Goal: Transaction & Acquisition: Purchase product/service

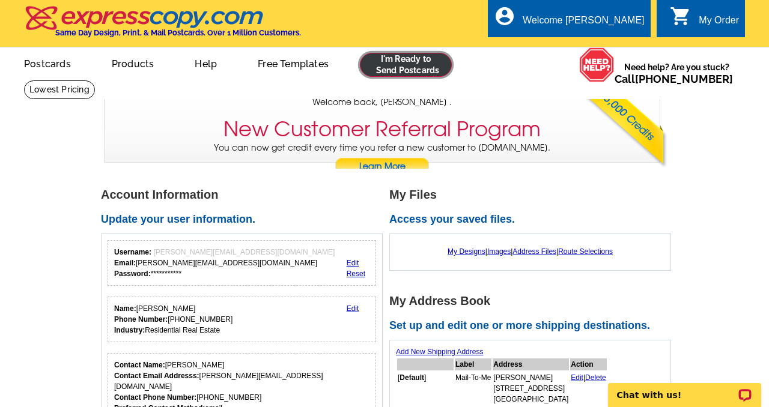
click at [416, 70] on link at bounding box center [406, 65] width 92 height 24
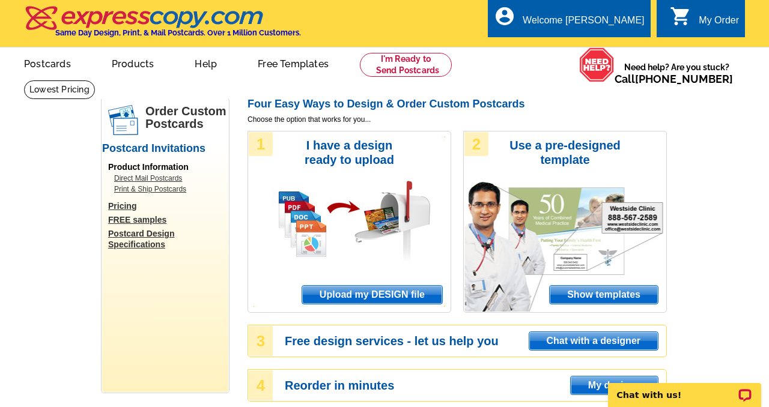
click at [351, 297] on span "Upload my DESIGN file" at bounding box center [372, 295] width 140 height 18
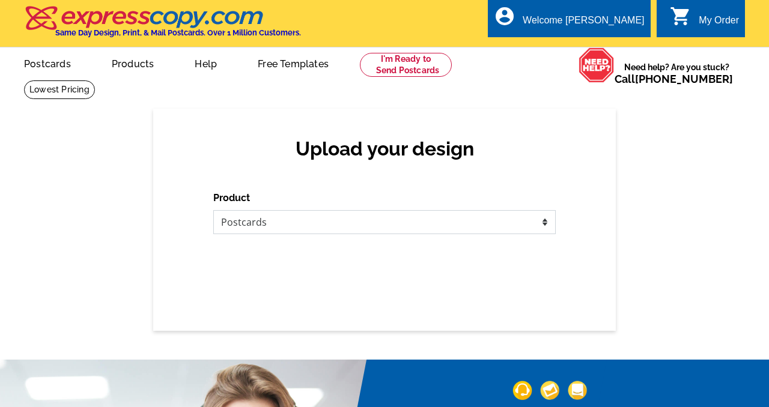
click at [363, 228] on select "Please select the type of file... Postcards Business Cards Letters and flyers G…" at bounding box center [384, 222] width 342 height 24
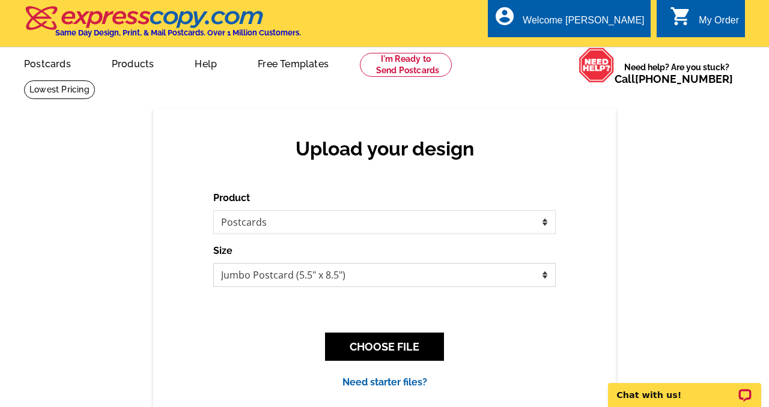
click at [408, 272] on select "Jumbo Postcard (5.5" x 8.5") Regular Postcard (4.25" x 5.6") Panoramic Postcard…" at bounding box center [384, 275] width 342 height 24
click at [402, 275] on select "Jumbo Postcard (5.5" x 8.5") Regular Postcard (4.25" x 5.6") Panoramic Postcard…" at bounding box center [384, 275] width 342 height 24
select select "1"
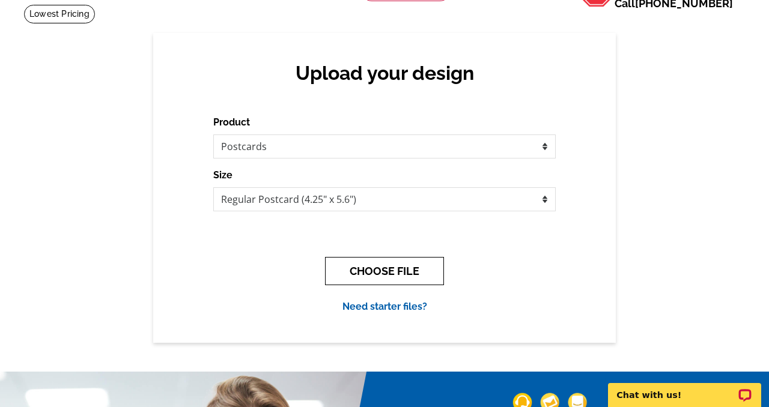
click at [407, 274] on button "CHOOSE FILE" at bounding box center [384, 271] width 119 height 28
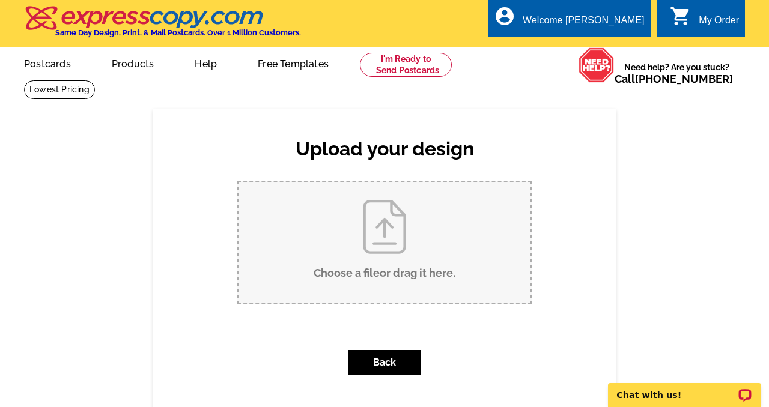
click at [387, 219] on input "Choose a file or drag it here ." at bounding box center [384, 242] width 292 height 121
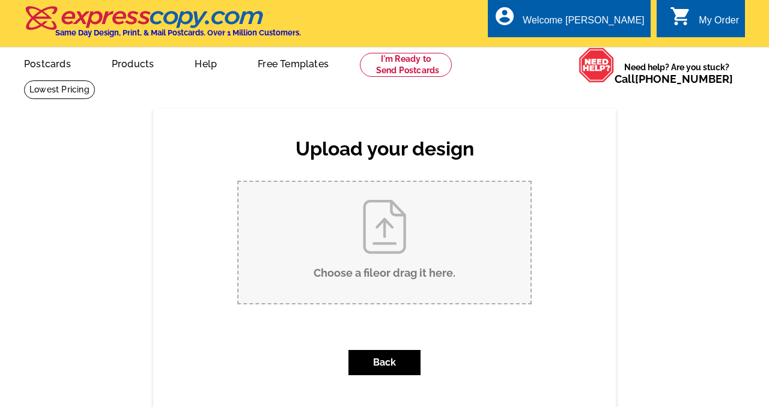
type input "C:\fakepath\JL postcard.pdf"
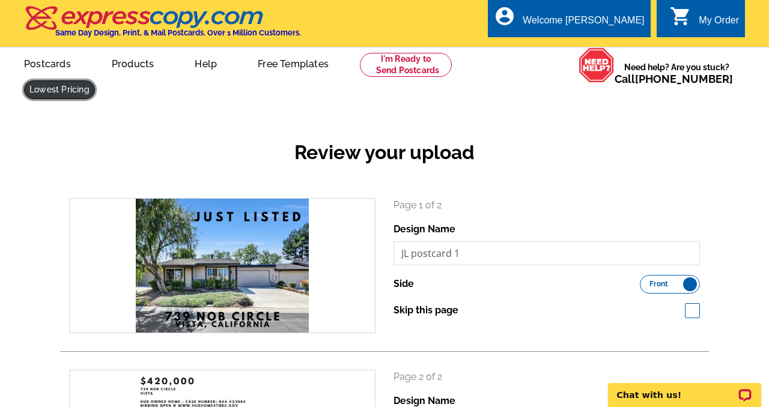
click at [95, 80] on link at bounding box center [59, 89] width 71 height 19
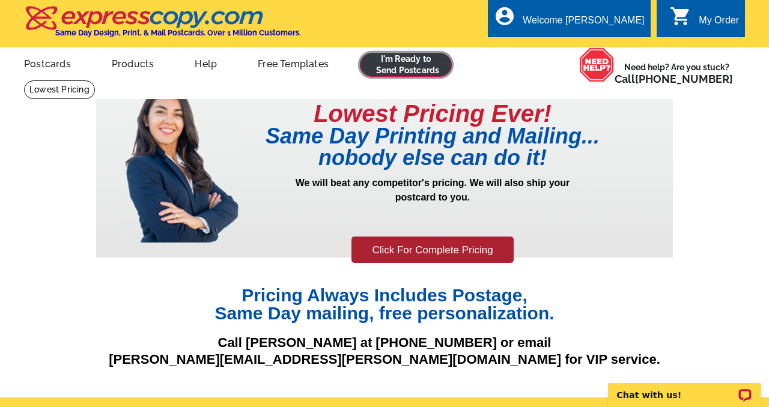
click at [410, 65] on link at bounding box center [406, 65] width 92 height 24
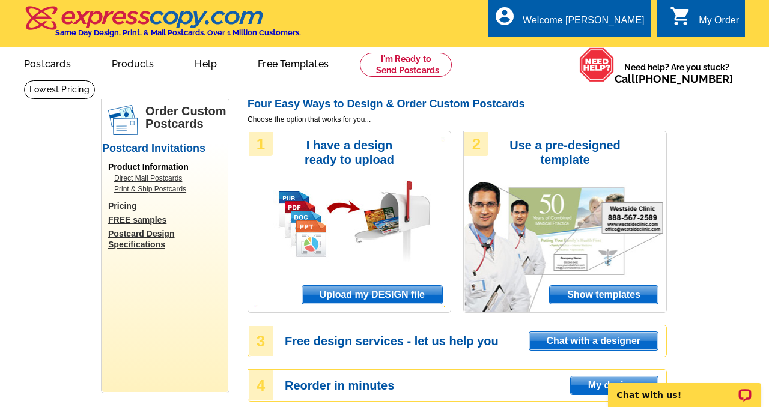
click at [382, 293] on span "Upload my DESIGN file" at bounding box center [372, 295] width 140 height 18
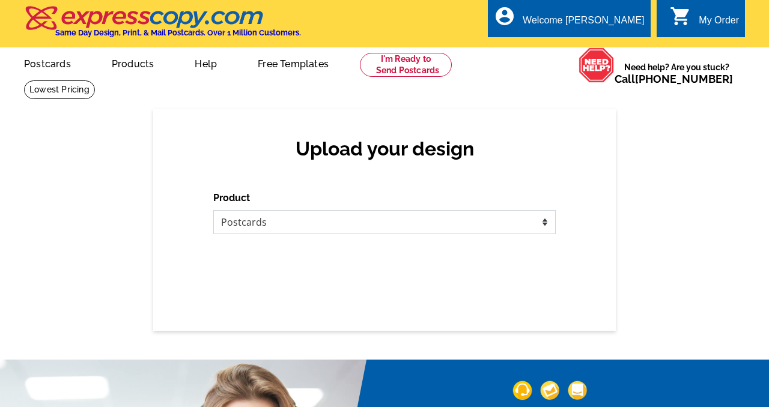
click at [350, 225] on select "Please select the type of file... Postcards Business Cards Letters and flyers G…" at bounding box center [384, 222] width 342 height 24
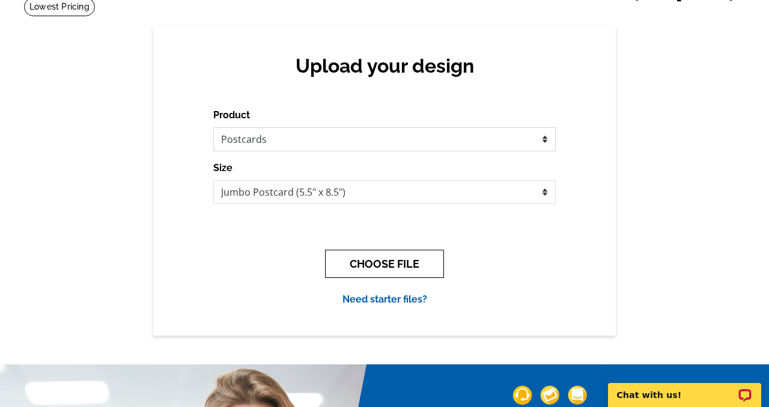
scroll to position [94, 0]
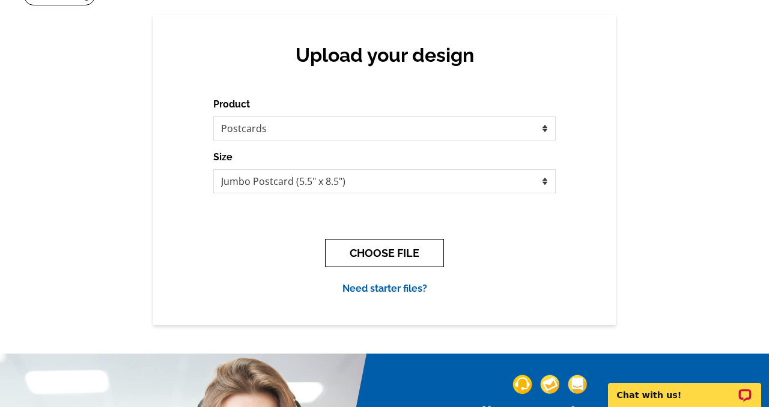
click at [410, 259] on button "CHOOSE FILE" at bounding box center [384, 253] width 119 height 28
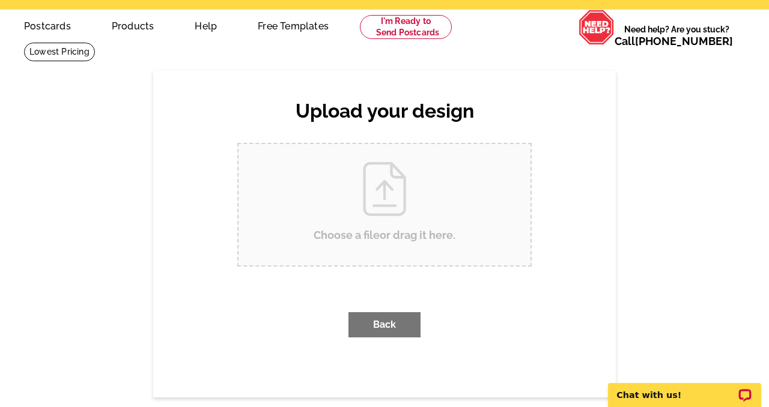
scroll to position [0, 0]
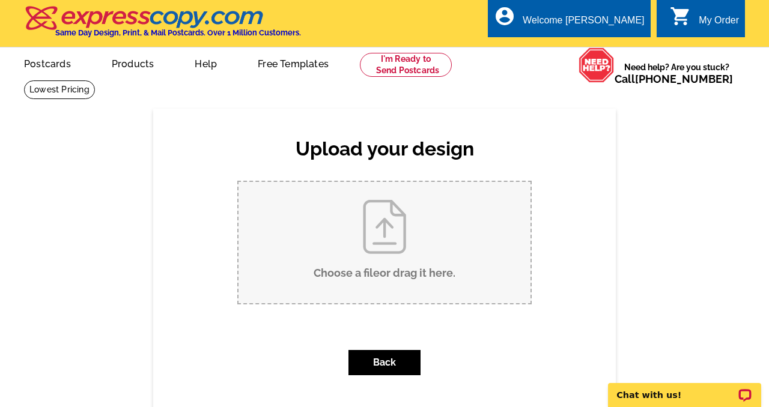
click at [389, 255] on input "Choose a file or drag it here ." at bounding box center [384, 242] width 292 height 121
type input "C:\fakepath\JL postcard.pdf"
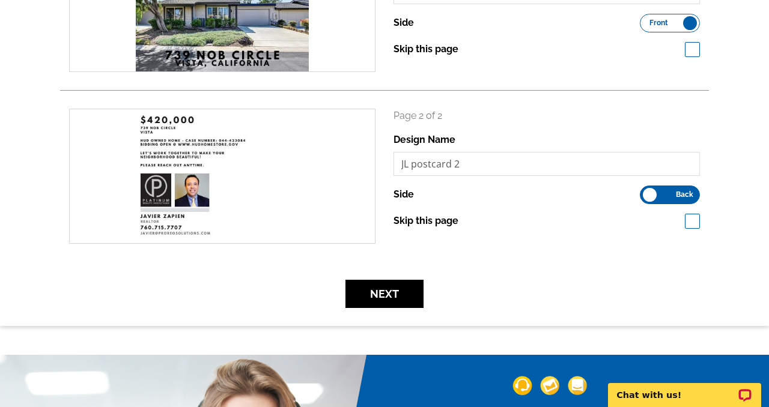
scroll to position [270, 0]
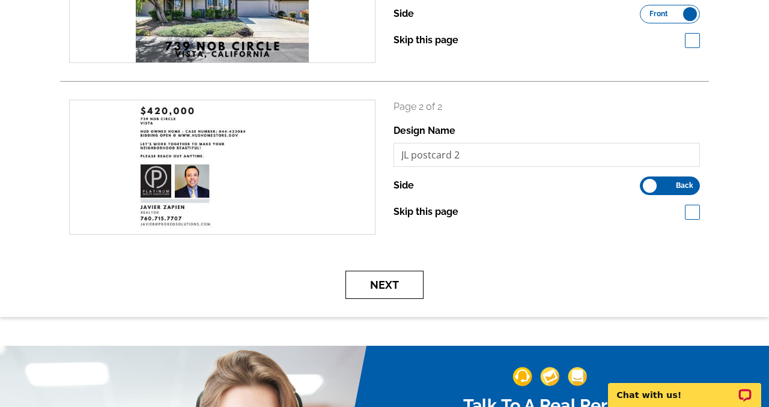
click at [417, 280] on button "Next" at bounding box center [384, 285] width 78 height 28
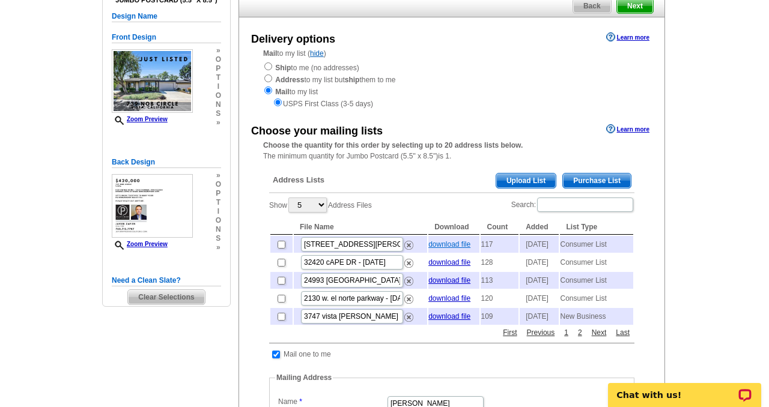
scroll to position [114, 0]
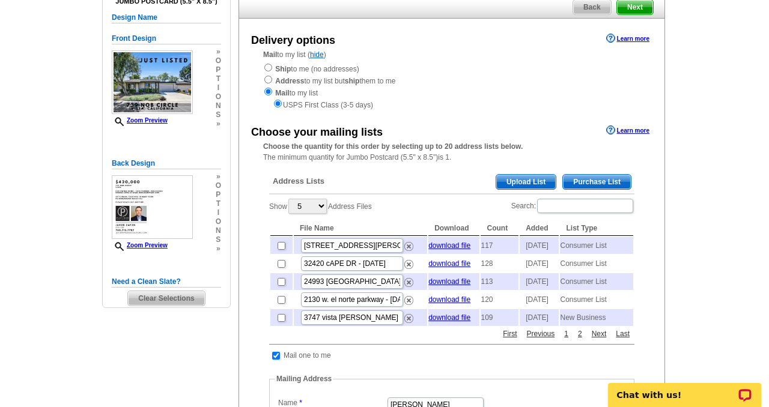
click at [614, 181] on span "Purchase List" at bounding box center [597, 182] width 68 height 14
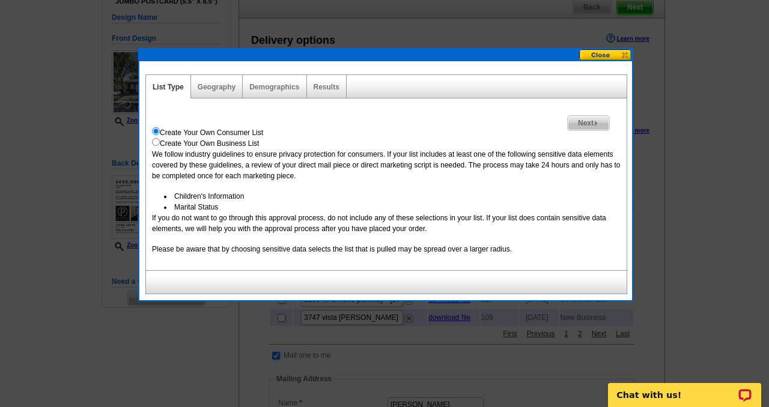
click at [592, 120] on span "Next" at bounding box center [588, 123] width 41 height 14
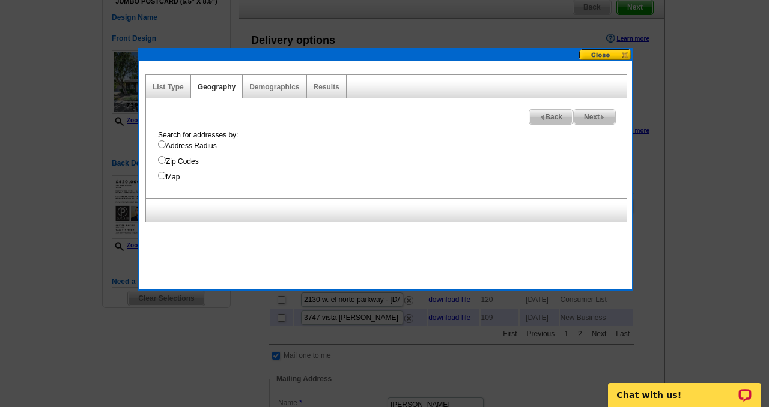
click at [159, 144] on input "Address Radius" at bounding box center [162, 145] width 8 height 8
radio input "true"
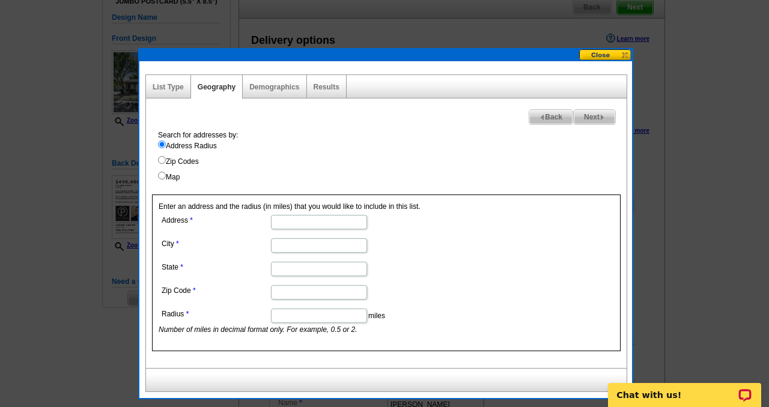
click at [299, 225] on input "Address" at bounding box center [319, 222] width 96 height 14
click at [332, 222] on input "Address" at bounding box center [319, 222] width 96 height 14
type input "739 nob circle"
type input "vista"
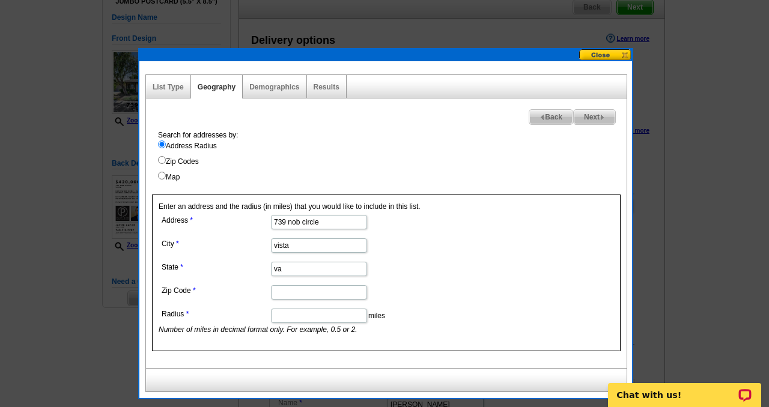
click at [342, 270] on input "va" at bounding box center [319, 269] width 96 height 14
type input "v"
type input "ca"
click at [309, 292] on input "920" at bounding box center [319, 292] width 96 height 14
type input "92084"
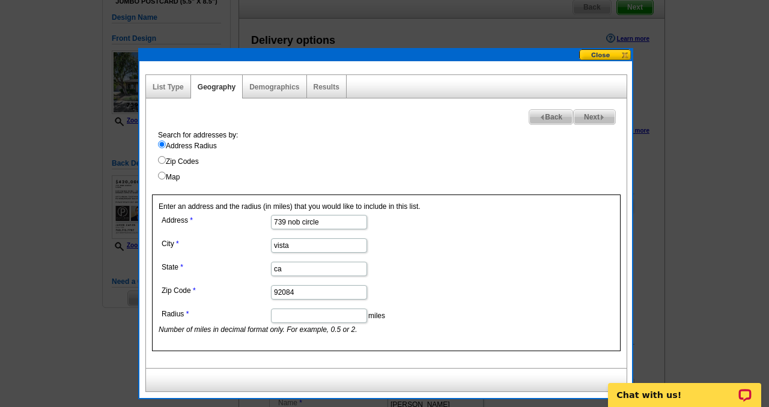
click at [331, 309] on input "Radius" at bounding box center [319, 316] width 96 height 14
type input ".5"
click at [452, 255] on dl "Address 739 nob circle City vista State ca Zip Code 92084 Radius .5 miles Numbe…" at bounding box center [319, 273] width 320 height 123
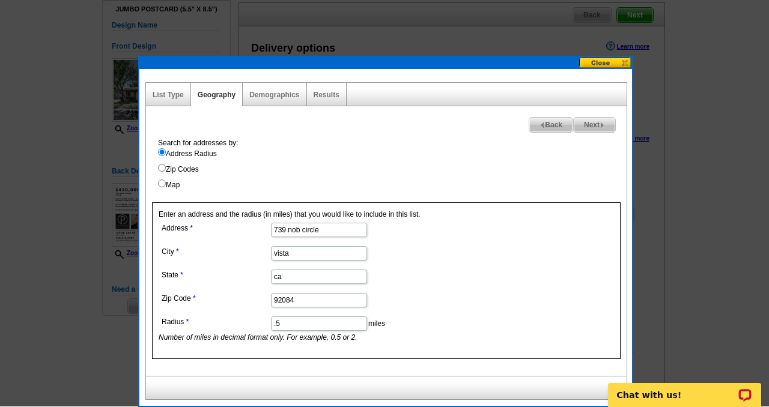
scroll to position [105, 0]
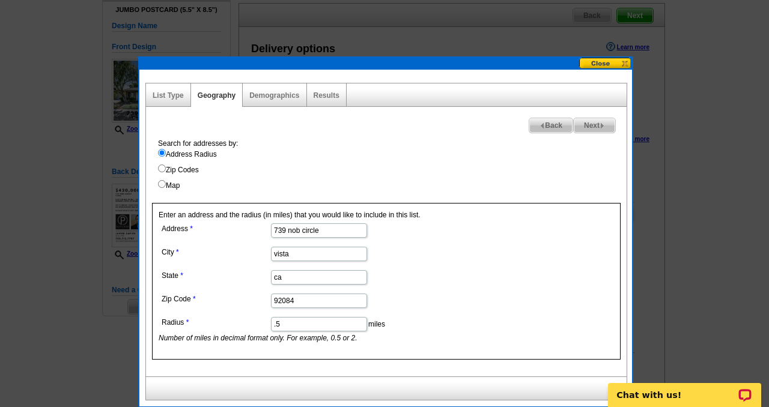
click at [587, 118] on link "Next" at bounding box center [594, 126] width 43 height 16
select select
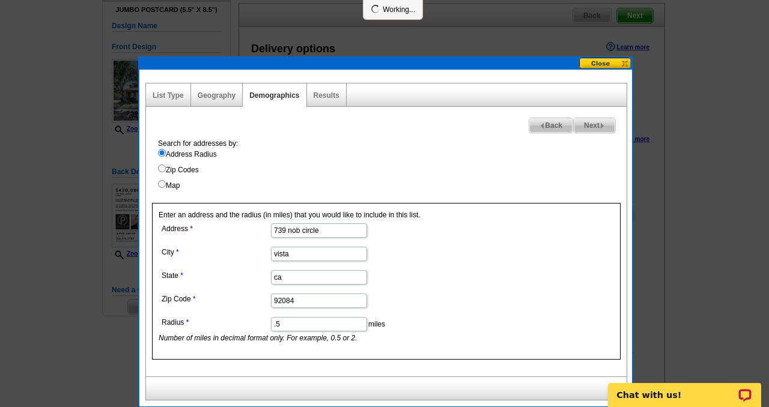
select select
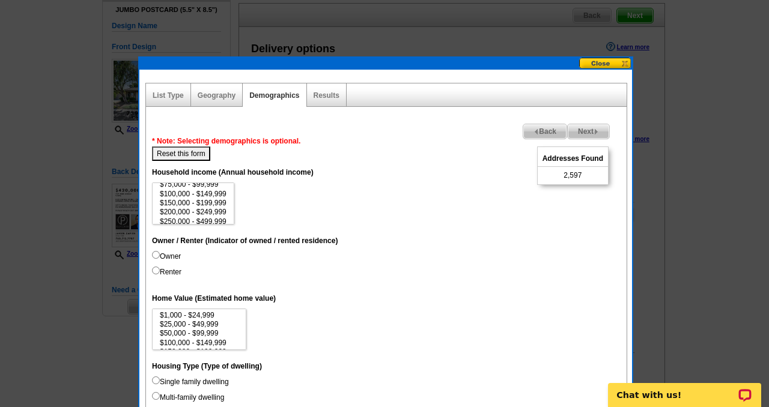
scroll to position [23, 0]
click at [208, 192] on option "$75,000 - $99,999" at bounding box center [193, 193] width 69 height 9
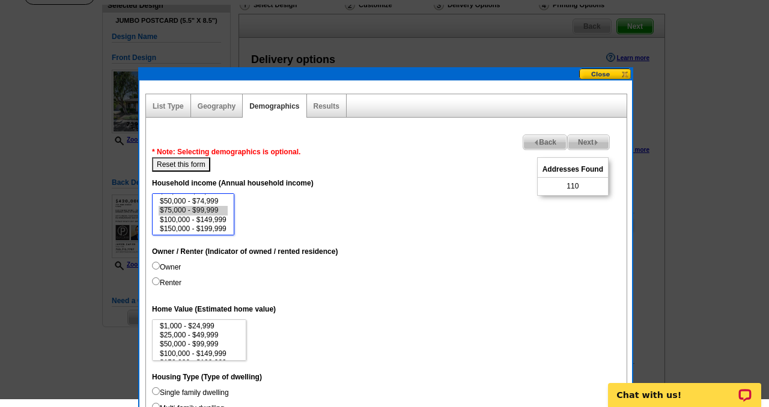
scroll to position [86, 0]
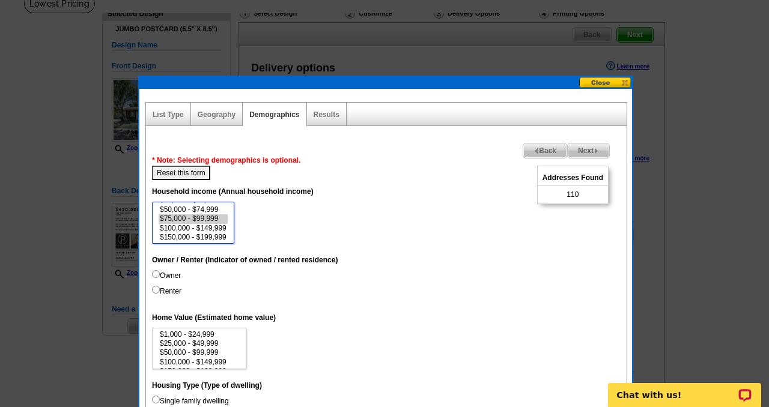
select select "75000-99999"
click at [205, 225] on option "$100,000 - $149,999" at bounding box center [193, 228] width 69 height 9
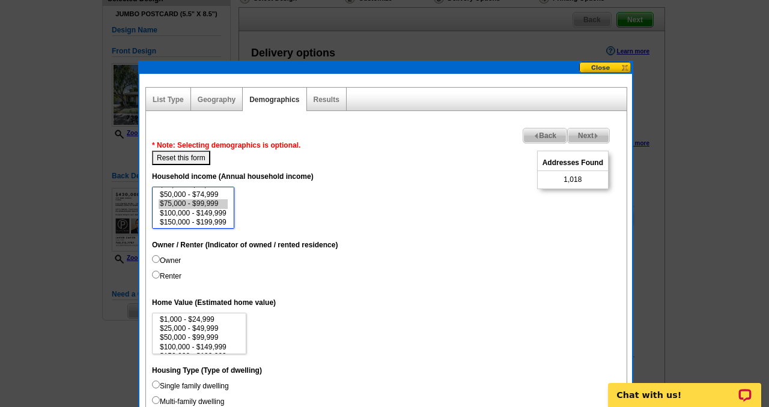
scroll to position [102, 0]
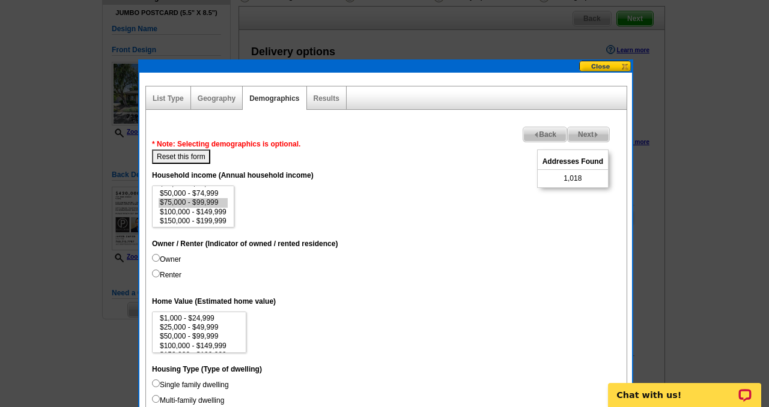
click at [156, 273] on input "Renter" at bounding box center [156, 274] width 8 height 8
radio input "true"
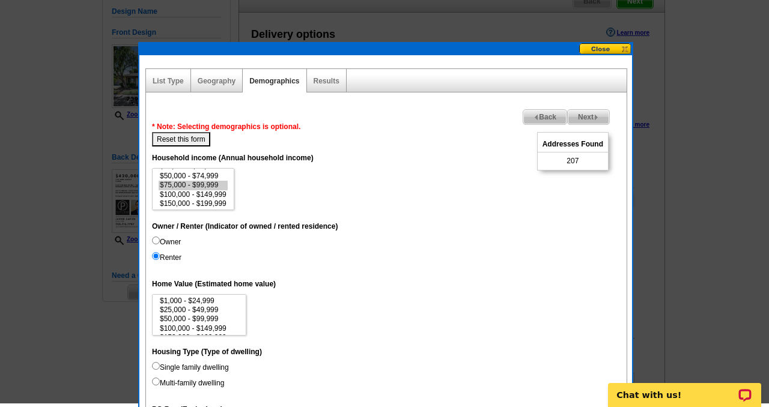
scroll to position [121, 0]
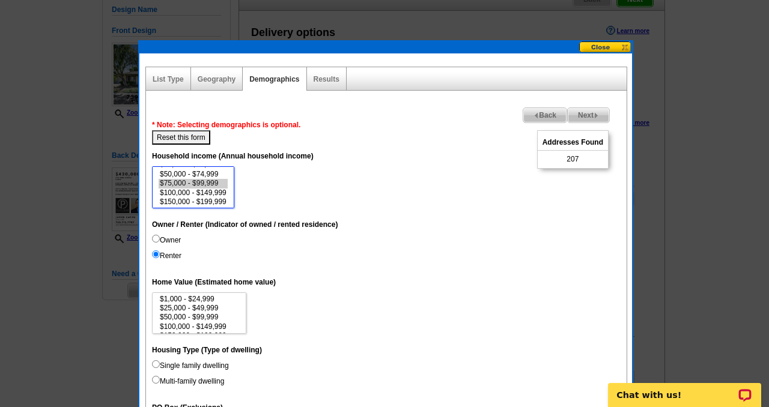
select select "100000-149999"
click at [212, 184] on option "$75,000 - $99,999" at bounding box center [193, 183] width 69 height 9
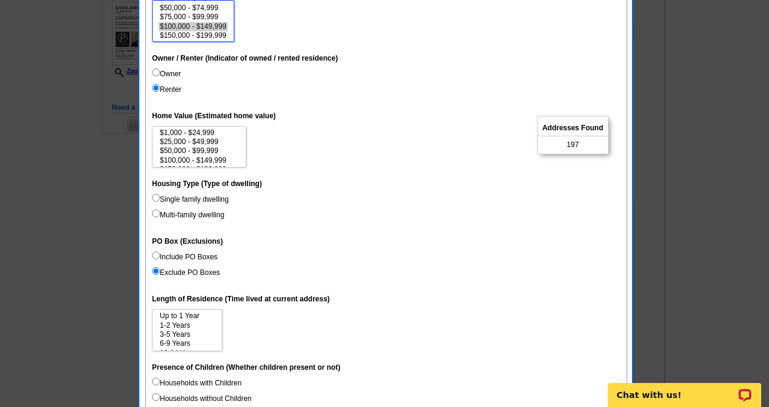
scroll to position [293, 0]
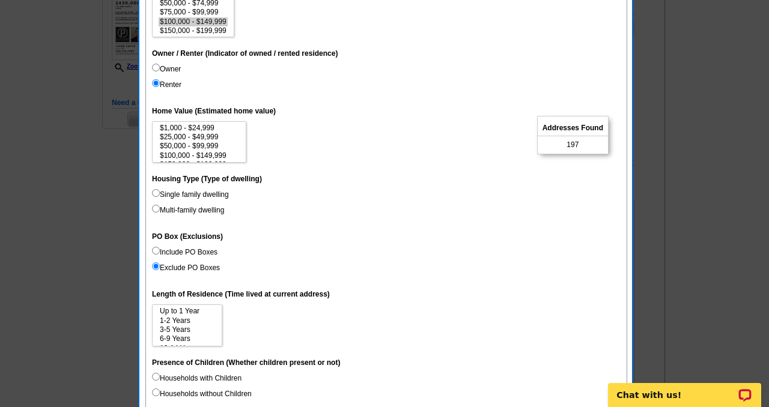
click at [154, 193] on input "Single family dwelling" at bounding box center [156, 193] width 8 height 8
radio input "true"
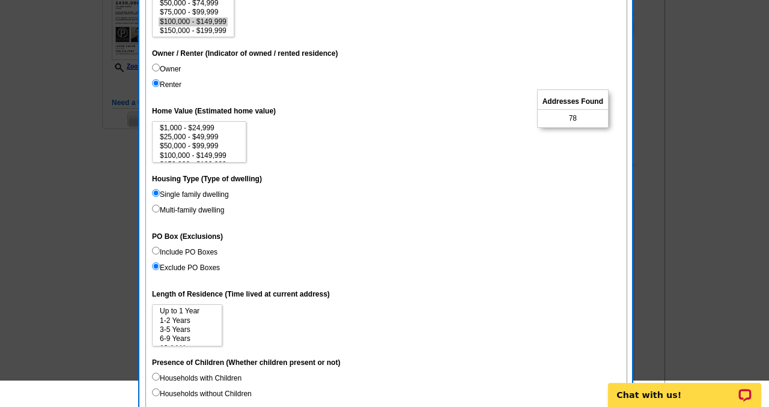
scroll to position [259, 0]
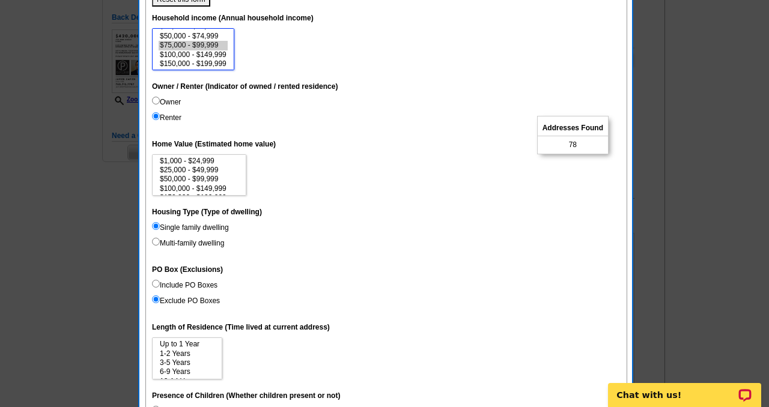
click at [193, 43] on option "$75,000 - $99,999" at bounding box center [193, 45] width 69 height 9
click at [199, 64] on option "$150,000 - $199,999" at bounding box center [193, 63] width 69 height 9
select select "100000-149999"
click at [207, 44] on option "$75,000 - $99,999" at bounding box center [193, 45] width 69 height 9
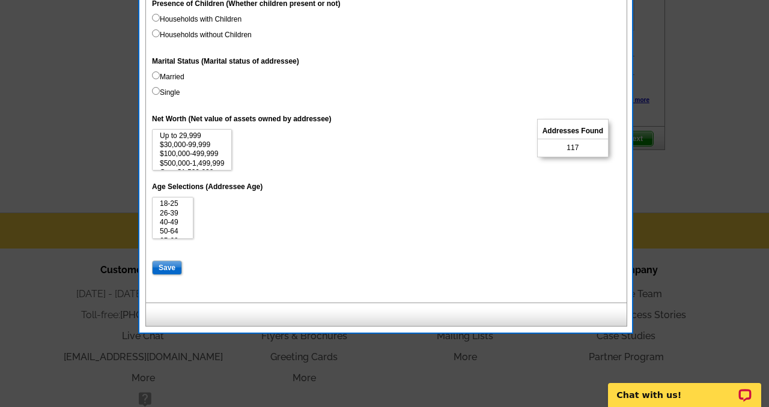
scroll to position [655, 0]
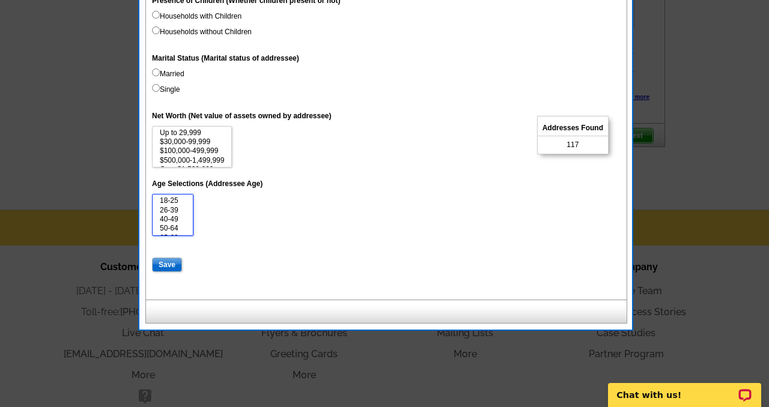
select select "50-64"
click at [166, 229] on option "50-64" at bounding box center [173, 228] width 28 height 9
drag, startPoint x: 189, startPoint y: 201, endPoint x: 189, endPoint y: 223, distance: 22.8
click at [189, 223] on select "18-25 26-39 40-49 50-64 65-69 70-74 Over 75" at bounding box center [172, 215] width 41 height 42
drag, startPoint x: 187, startPoint y: 210, endPoint x: 190, endPoint y: 220, distance: 11.1
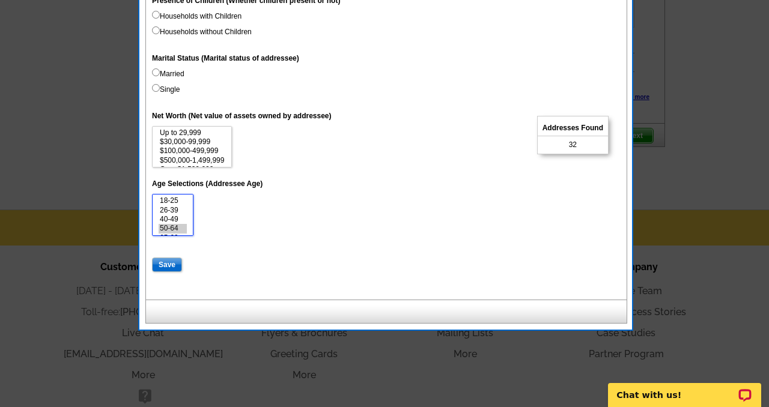
click at [190, 220] on select "18-25 26-39 40-49 50-64 65-69 70-74 Over 75" at bounding box center [172, 215] width 41 height 42
click at [190, 223] on select "18-25 26-39 40-49 50-64 65-69 70-74 Over 75" at bounding box center [172, 215] width 41 height 42
click at [190, 225] on select "18-25 26-39 40-49 50-64 65-69 70-74 Over 75" at bounding box center [172, 215] width 41 height 42
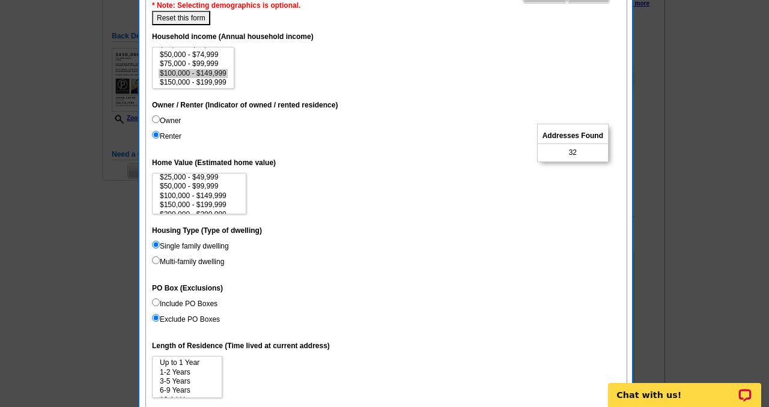
scroll to position [240, 0]
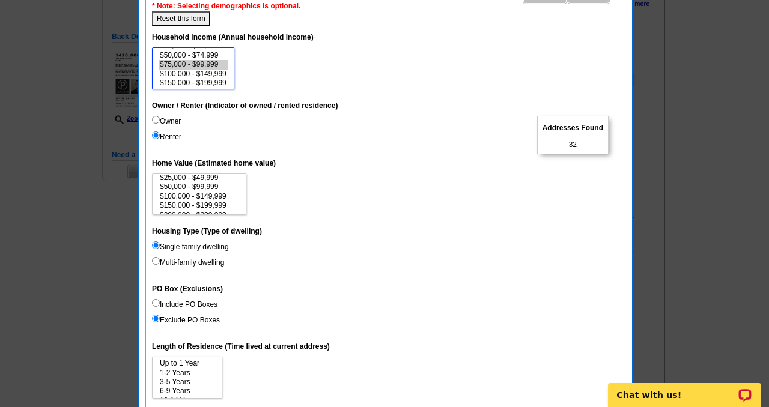
click at [203, 64] on option "$75,000 - $99,999" at bounding box center [193, 64] width 69 height 9
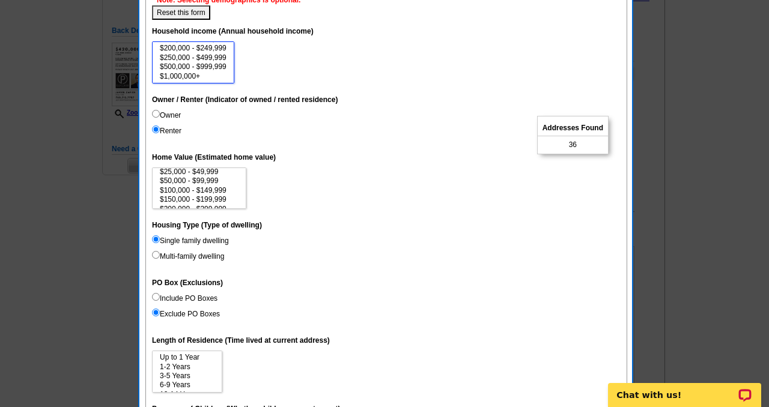
scroll to position [38, 0]
select select "75000-99999"
click at [201, 66] on option "$200,000 - $249,999" at bounding box center [193, 65] width 69 height 9
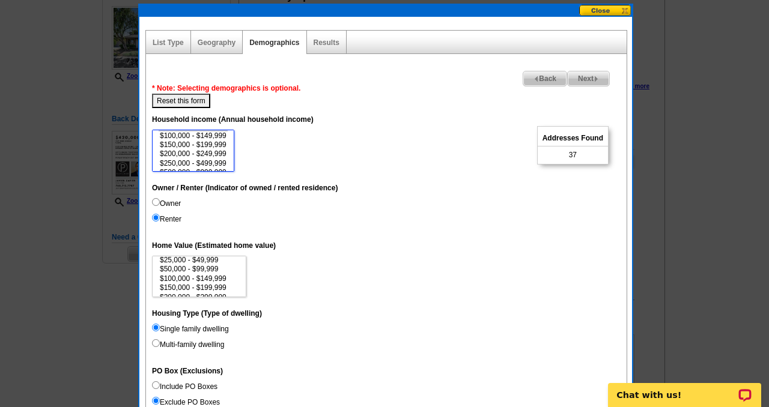
scroll to position [157, 0]
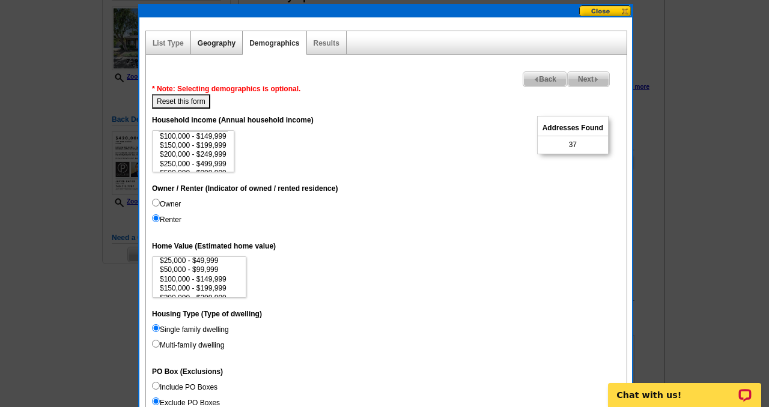
click at [225, 43] on link "Geography" at bounding box center [217, 43] width 38 height 8
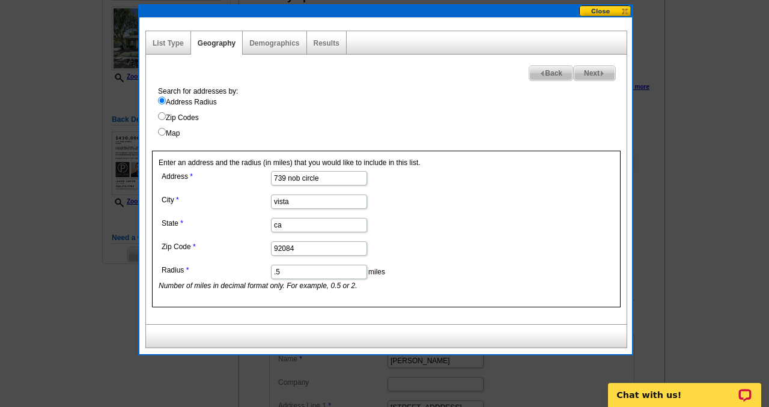
click at [317, 273] on input ".5" at bounding box center [319, 272] width 96 height 14
type input "."
type input "1"
click at [422, 253] on dd "92084" at bounding box center [319, 247] width 320 height 19
click at [597, 76] on span "Next" at bounding box center [594, 73] width 41 height 14
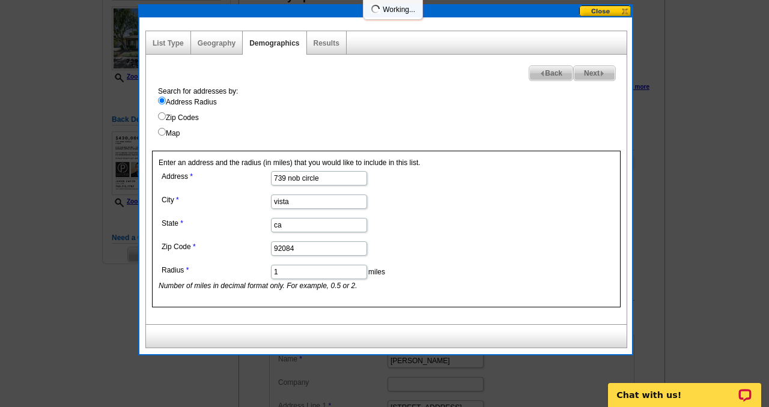
select select
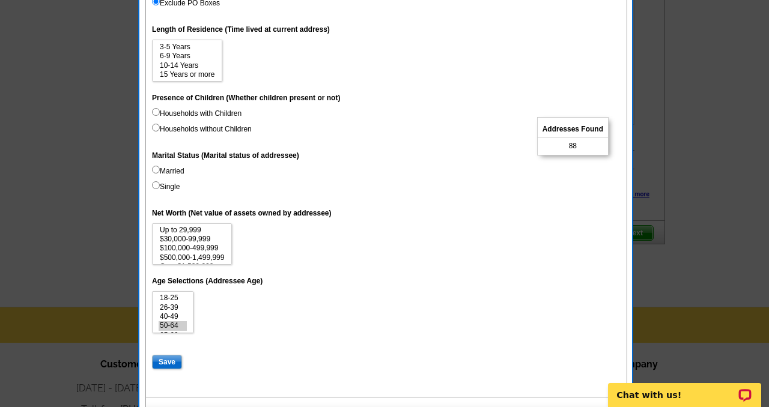
scroll to position [559, 0]
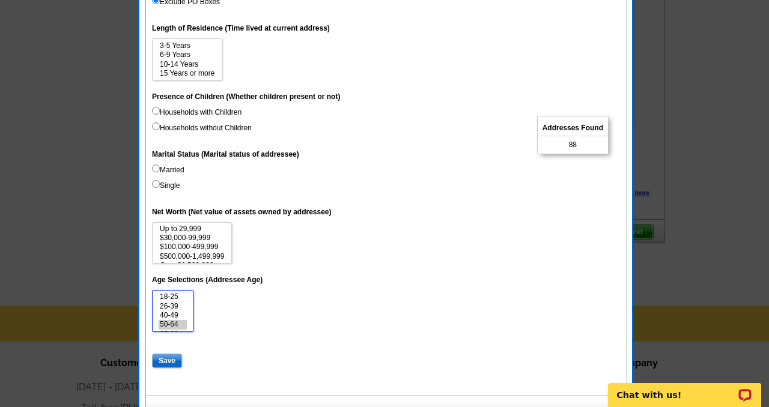
click at [187, 321] on select "18-25 26-39 40-49 50-64 65-69 70-74 Over 75" at bounding box center [172, 311] width 41 height 42
drag, startPoint x: 190, startPoint y: 306, endPoint x: 192, endPoint y: 330, distance: 24.1
click at [192, 330] on select "18-25 26-39 40-49 50-64 65-69 70-74 Over 75" at bounding box center [172, 311] width 41 height 42
click at [167, 307] on option "65-69" at bounding box center [173, 306] width 28 height 9
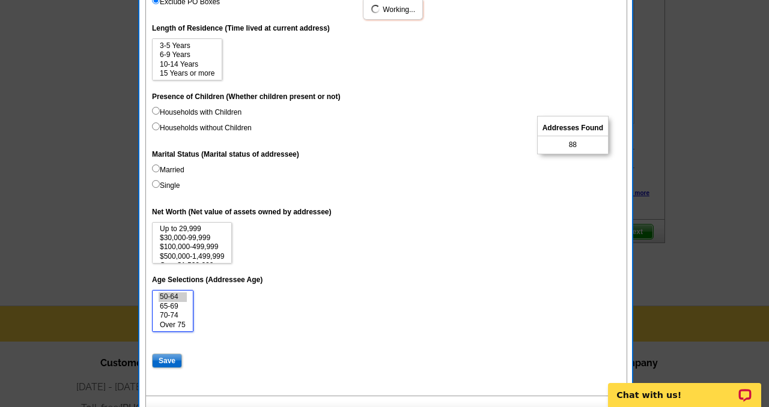
click at [167, 314] on option "70-74" at bounding box center [173, 315] width 28 height 9
click at [168, 326] on option "Over 75" at bounding box center [173, 325] width 28 height 9
select select "50-64"
click at [167, 314] on option "70-74" at bounding box center [173, 315] width 28 height 9
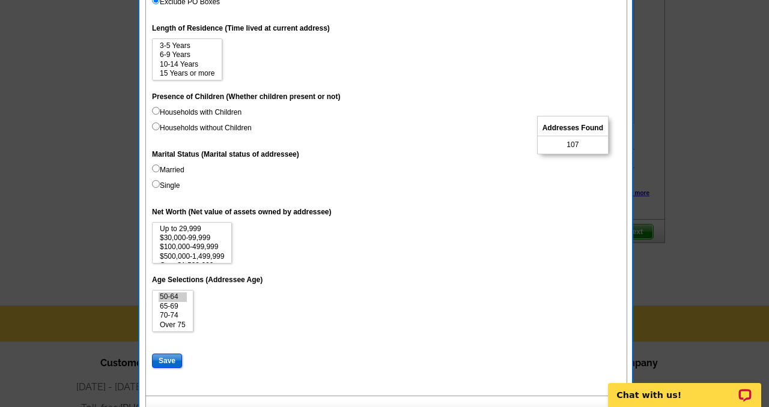
click at [165, 362] on input "Save" at bounding box center [167, 361] width 30 height 14
select select
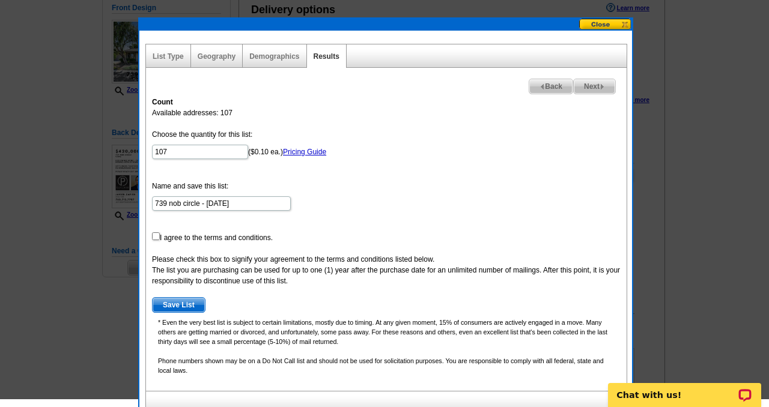
scroll to position [136, 0]
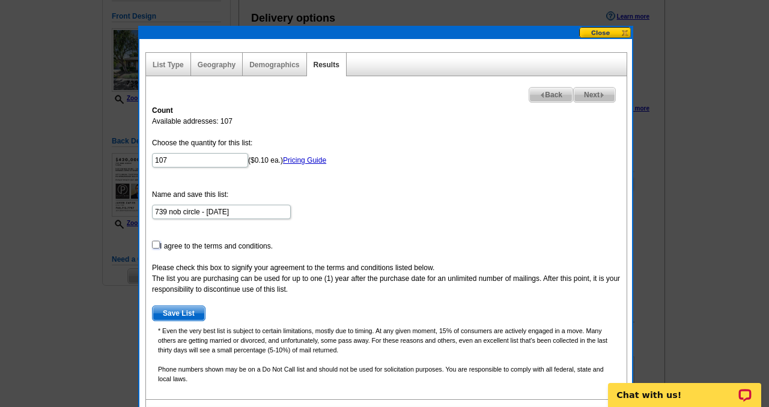
click at [153, 244] on input "checkbox" at bounding box center [156, 245] width 8 height 8
checkbox input "true"
click at [179, 312] on span "Save List" at bounding box center [179, 313] width 52 height 14
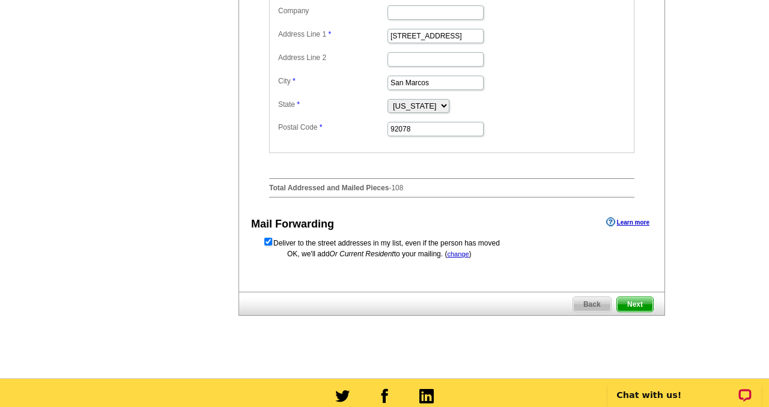
scroll to position [545, 0]
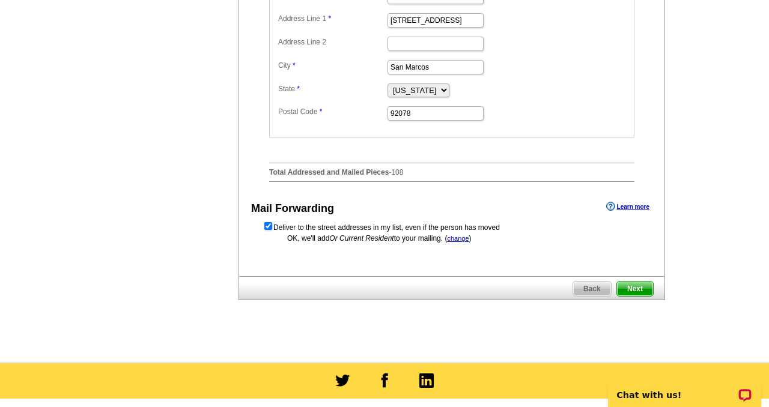
click at [640, 296] on span "Next" at bounding box center [635, 289] width 36 height 14
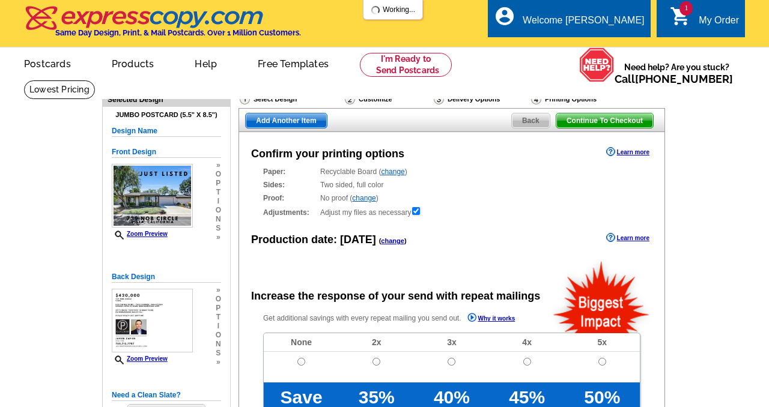
radio input "false"
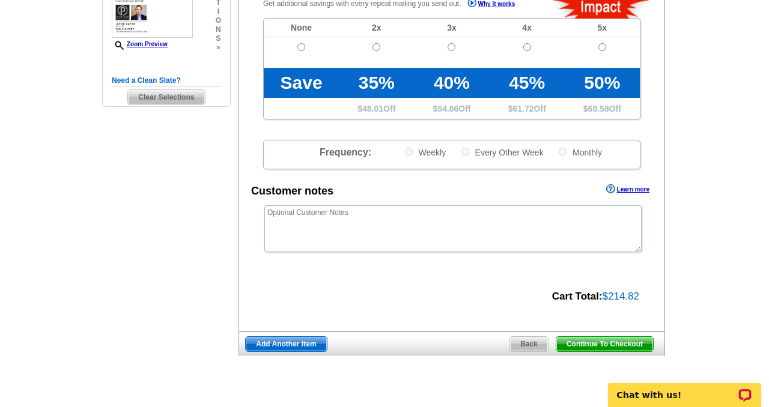
scroll to position [317, 0]
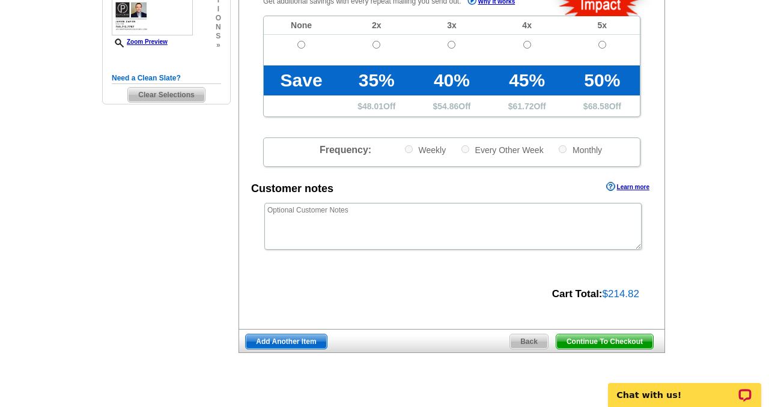
click at [609, 343] on span "Continue To Checkout" at bounding box center [604, 342] width 97 height 14
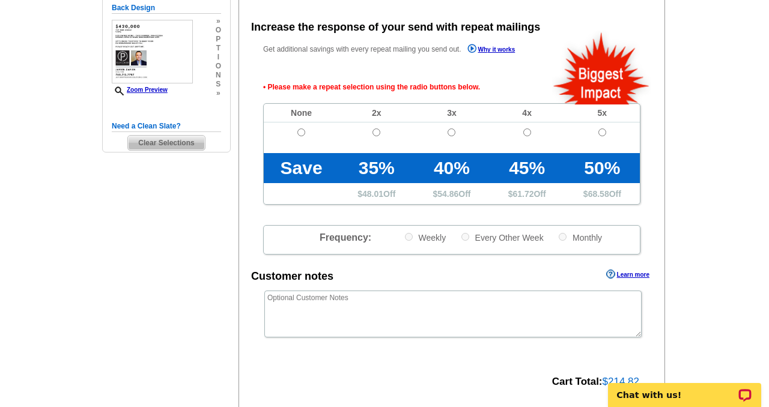
scroll to position [268, 0]
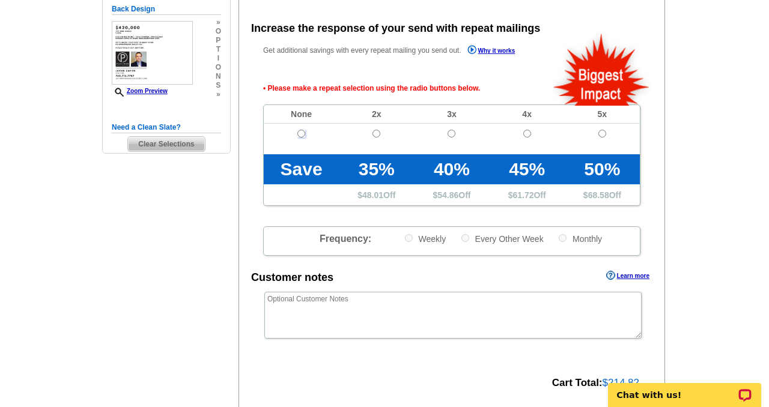
click at [300, 130] on input "radio" at bounding box center [301, 134] width 8 height 8
radio input "true"
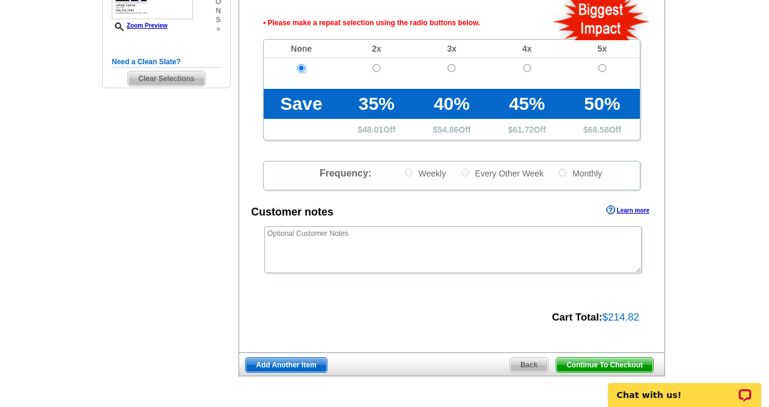
scroll to position [343, 0]
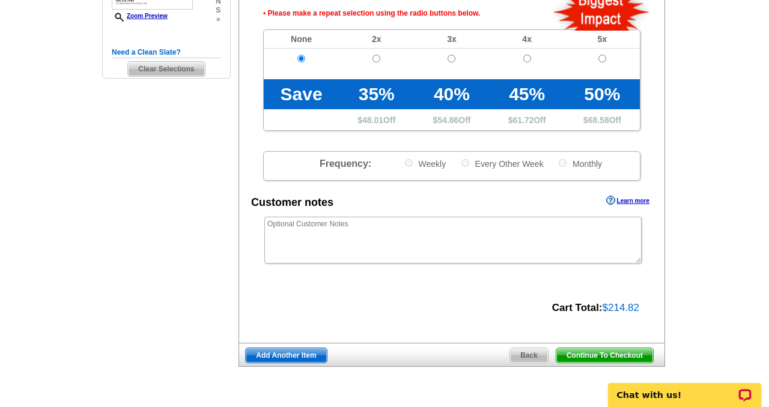
click at [611, 361] on span "Continue To Checkout" at bounding box center [604, 355] width 97 height 14
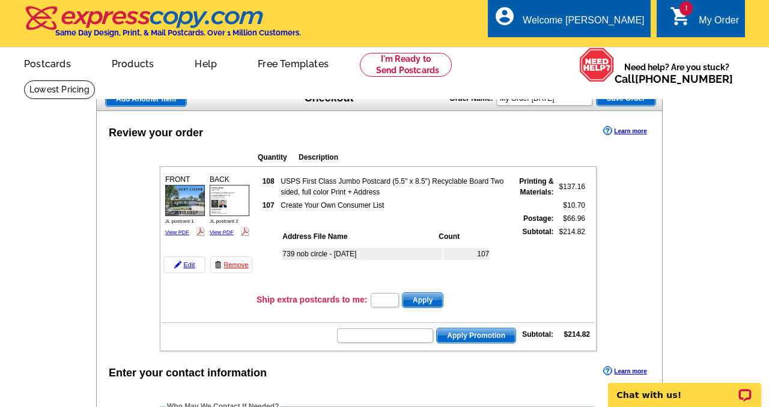
click at [372, 336] on input "text" at bounding box center [385, 336] width 96 height 14
type input "[DATE]"
click at [469, 335] on span "Apply Promotion" at bounding box center [476, 336] width 79 height 14
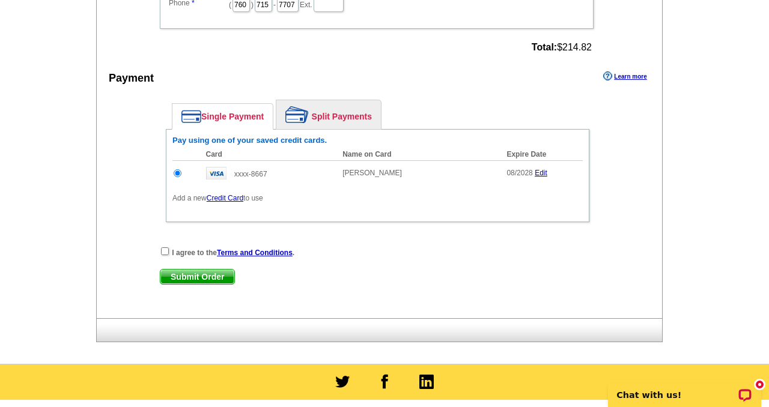
scroll to position [508, 0]
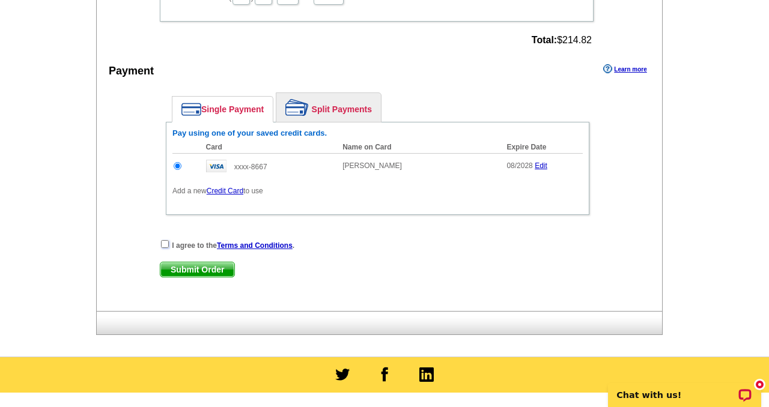
click at [165, 241] on input "checkbox" at bounding box center [165, 244] width 8 height 8
checkbox input "true"
click at [172, 267] on span "Submit Order" at bounding box center [197, 269] width 74 height 14
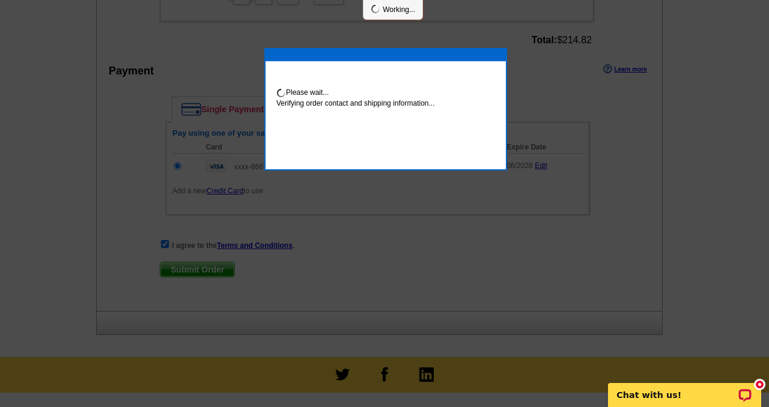
scroll to position [503, 0]
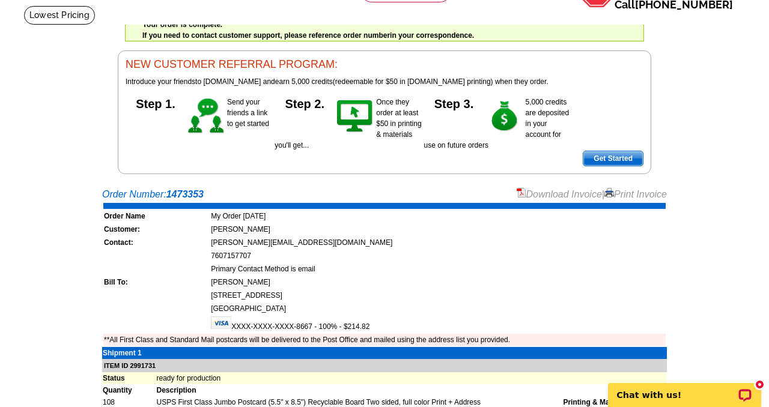
scroll to position [79, 0]
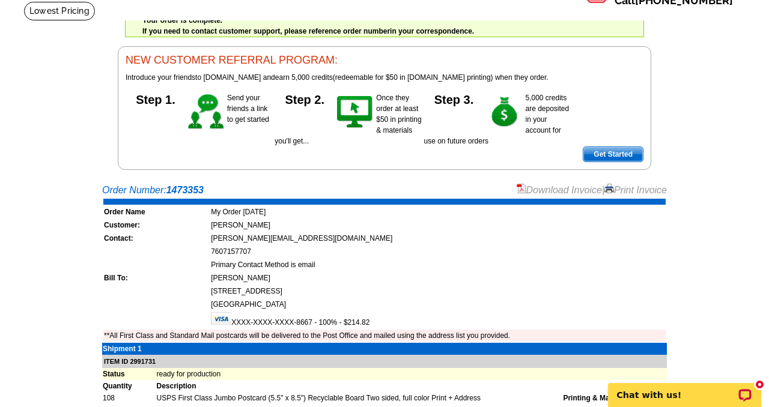
click at [619, 191] on link "Print Invoice" at bounding box center [635, 190] width 62 height 10
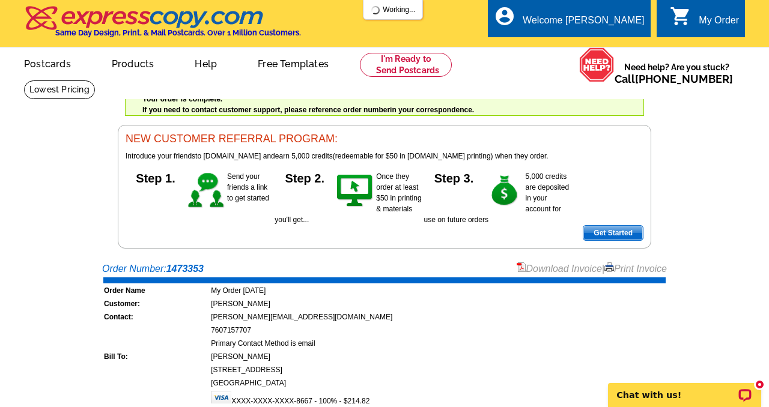
click at [545, 267] on link "Download Invoice" at bounding box center [559, 269] width 85 height 10
